Goal: Download file/media

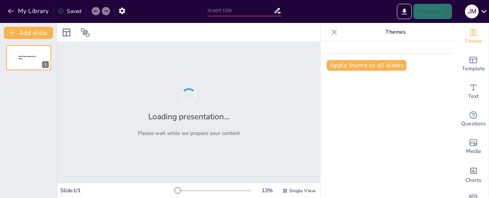
type input "New Sendsteps"
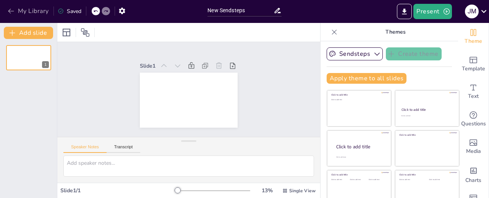
click at [30, 10] on button "My Library" at bounding box center [29, 11] width 46 height 12
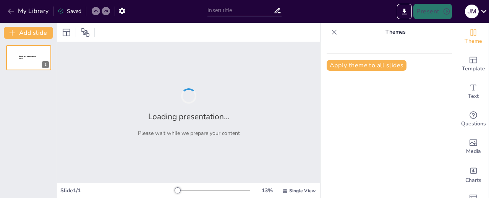
type input "New Sendsteps"
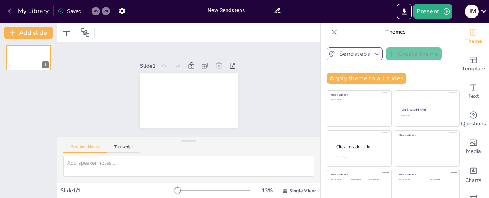
click at [374, 54] on icon "button" at bounding box center [376, 54] width 5 height 3
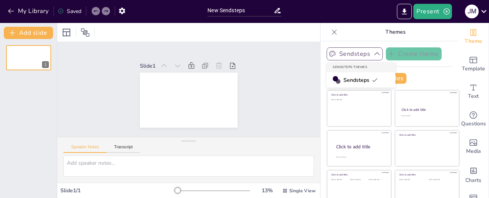
click at [354, 80] on span "Sendsteps" at bounding box center [360, 79] width 34 height 7
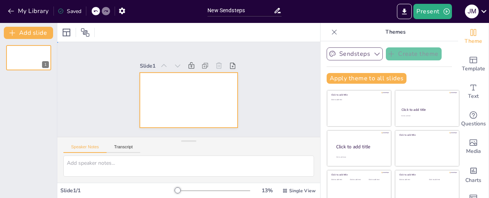
click at [210, 91] on div at bounding box center [199, 88] width 65 height 103
click at [89, 62] on div "Slide 1" at bounding box center [188, 89] width 213 height 275
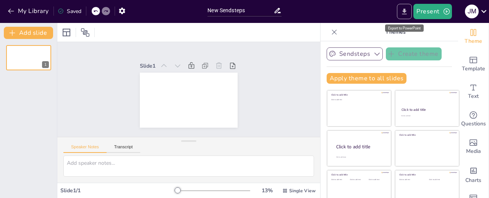
click at [405, 11] on icon "Export to PowerPoint" at bounding box center [404, 11] width 5 height 6
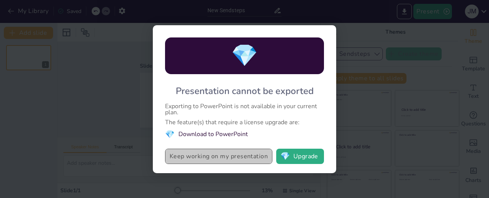
click at [219, 157] on button "Keep working on my presentation" at bounding box center [218, 156] width 107 height 15
